Goal: Find specific page/section: Find specific page/section

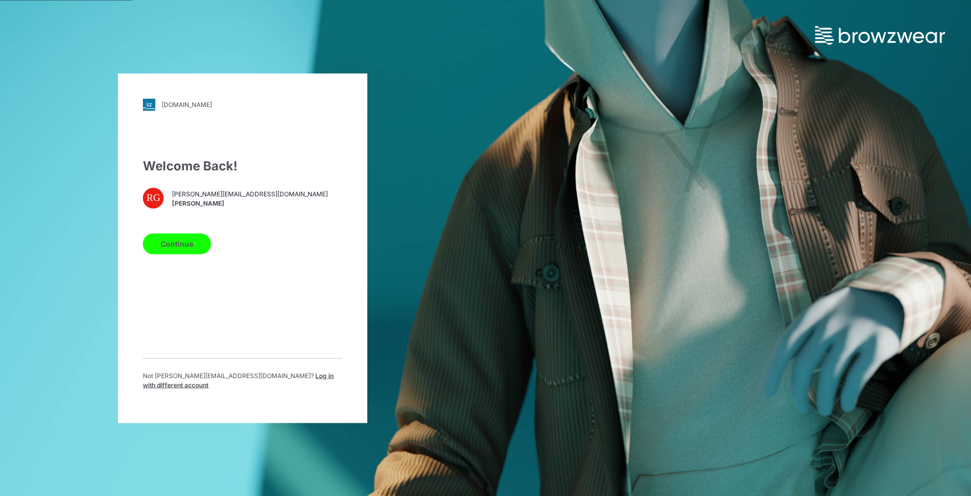
click at [189, 252] on button "Continue" at bounding box center [177, 243] width 68 height 21
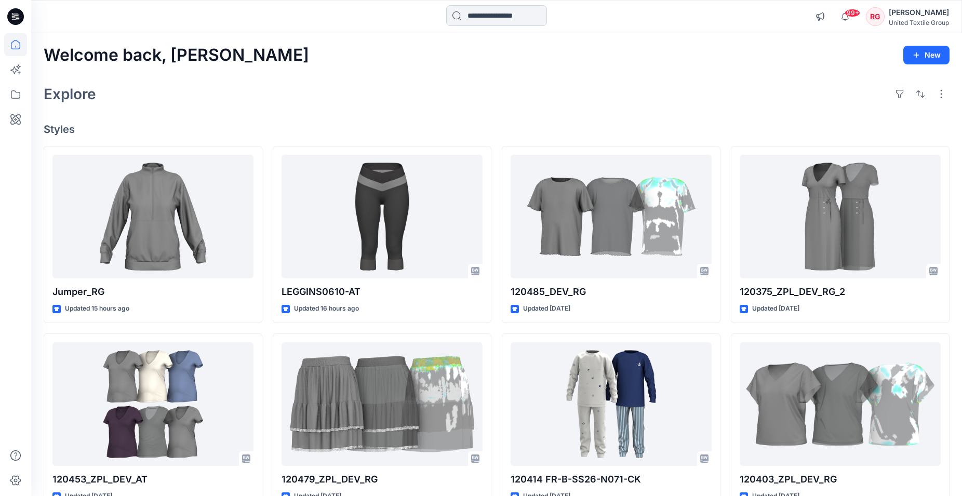
click at [488, 16] on input at bounding box center [496, 15] width 101 height 21
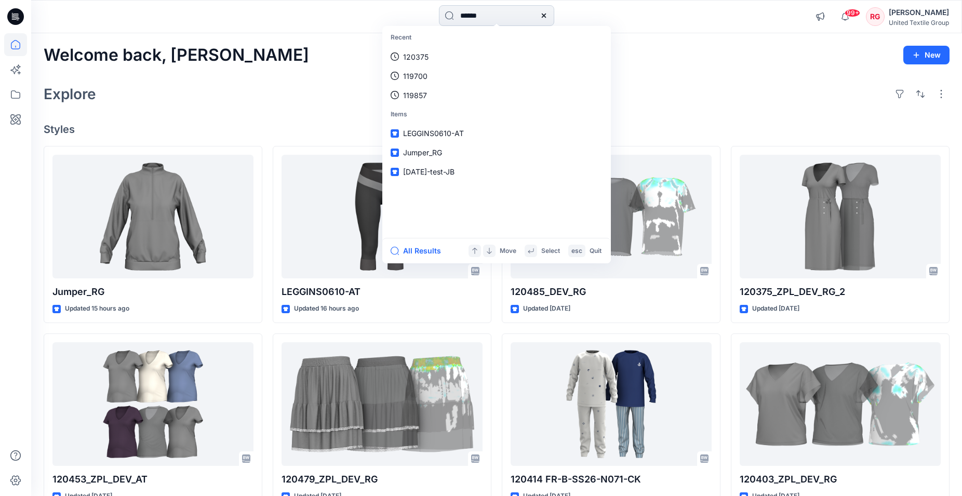
type input "******"
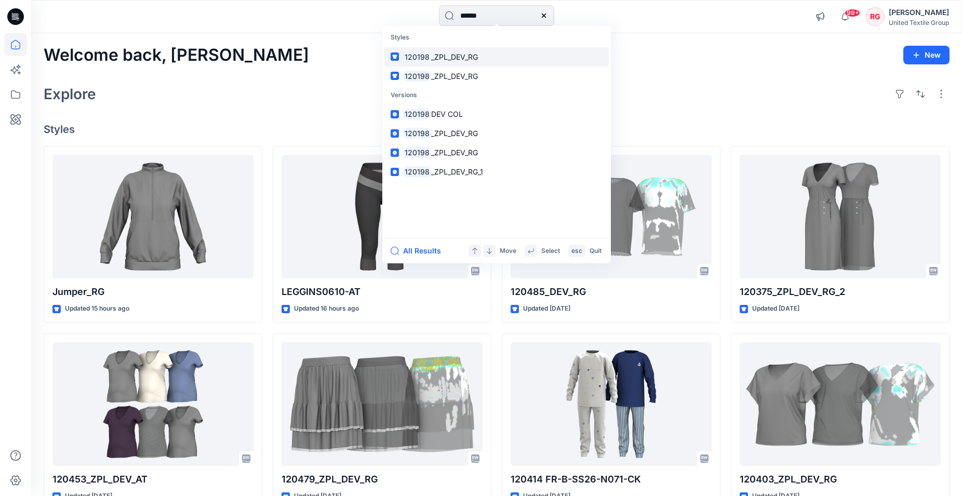
click at [472, 59] on span "_ZPL_DEV_RG" at bounding box center [454, 56] width 47 height 9
